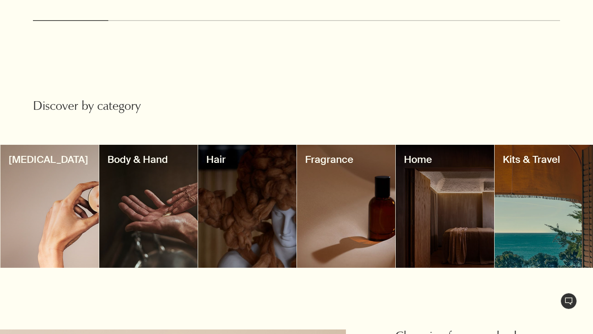
scroll to position [597, 0]
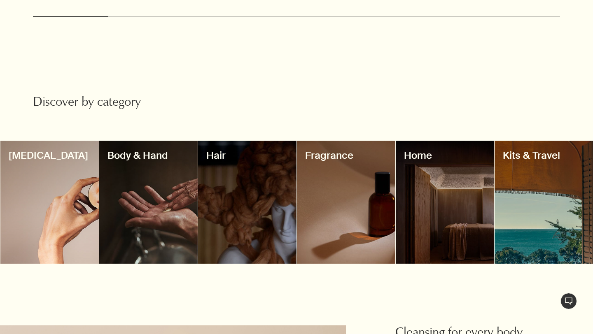
click at [442, 204] on div at bounding box center [444, 202] width 98 height 123
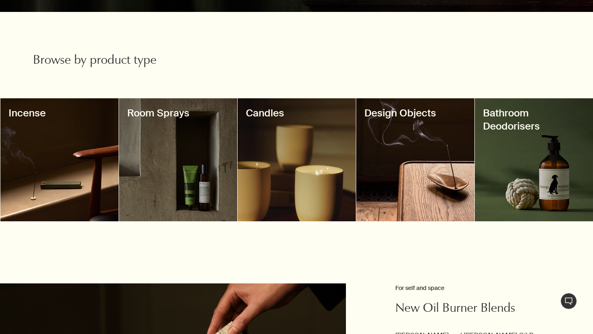
scroll to position [239, 0]
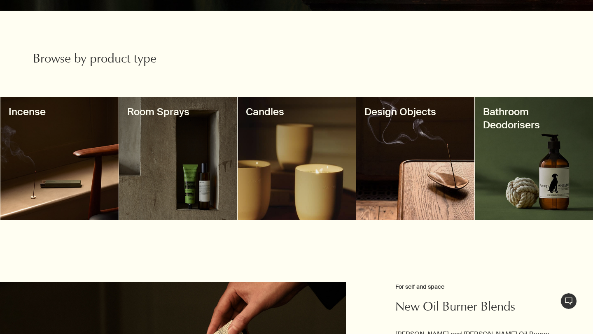
click at [274, 188] on div at bounding box center [296, 158] width 118 height 123
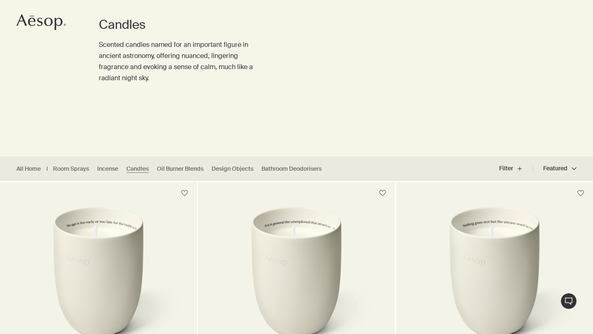
scroll to position [88, 0]
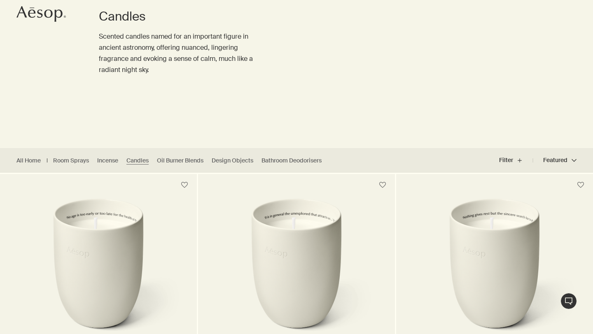
click at [93, 242] on img at bounding box center [98, 273] width 172 height 150
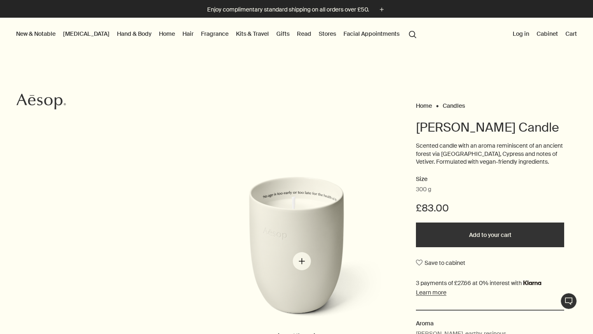
click at [302, 261] on img "Ptolemy Aromatique Candle" at bounding box center [298, 256] width 181 height 158
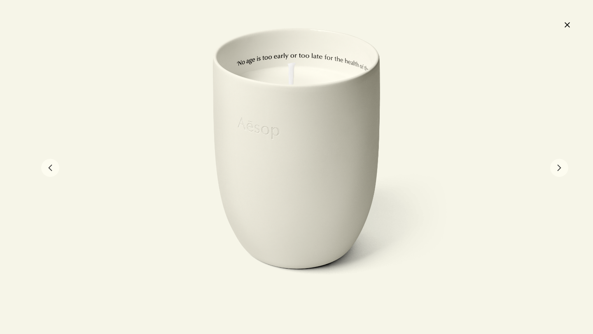
click at [561, 174] on button "chevron" at bounding box center [559, 168] width 18 height 18
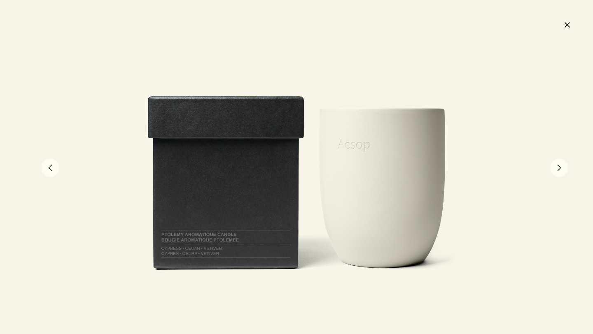
click at [561, 174] on button "chevron" at bounding box center [559, 168] width 18 height 18
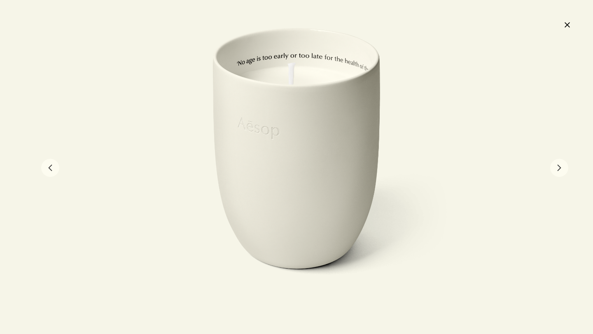
click at [561, 174] on button "chevron" at bounding box center [559, 168] width 18 height 18
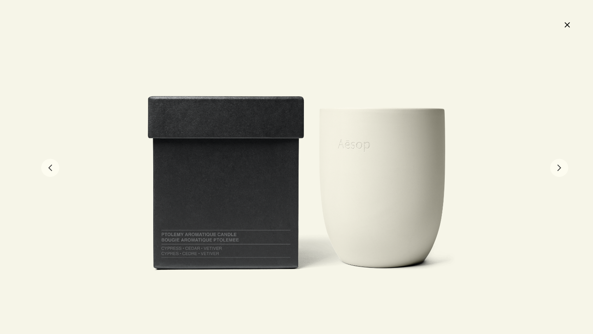
click at [566, 26] on button "close" at bounding box center [567, 25] width 10 height 14
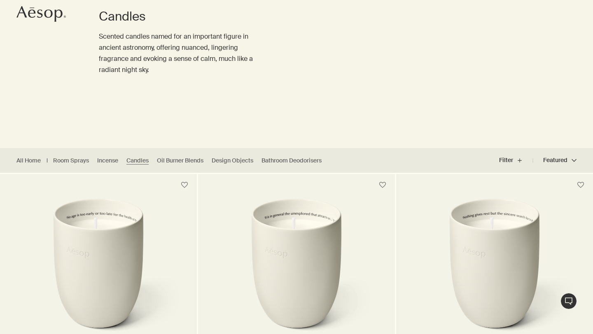
click at [265, 250] on img at bounding box center [296, 273] width 172 height 150
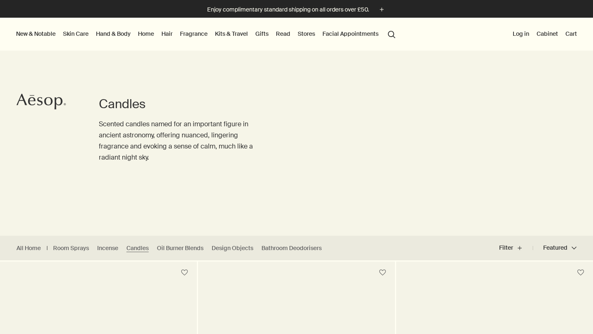
scroll to position [88, 0]
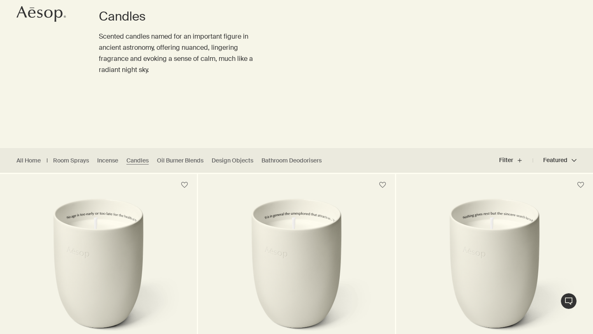
click at [460, 236] on img at bounding box center [494, 273] width 172 height 150
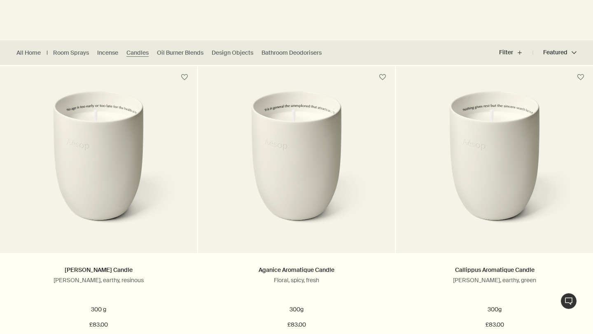
scroll to position [216, 0]
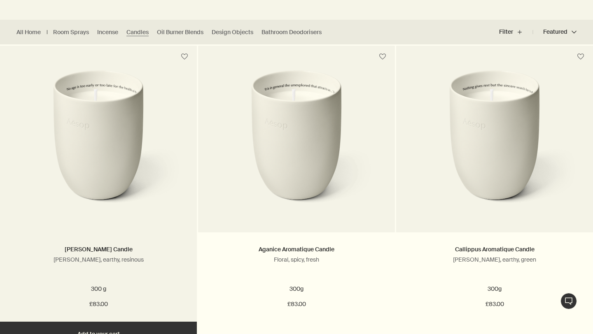
click at [107, 163] on img at bounding box center [98, 145] width 172 height 150
